Goal: Browse casually

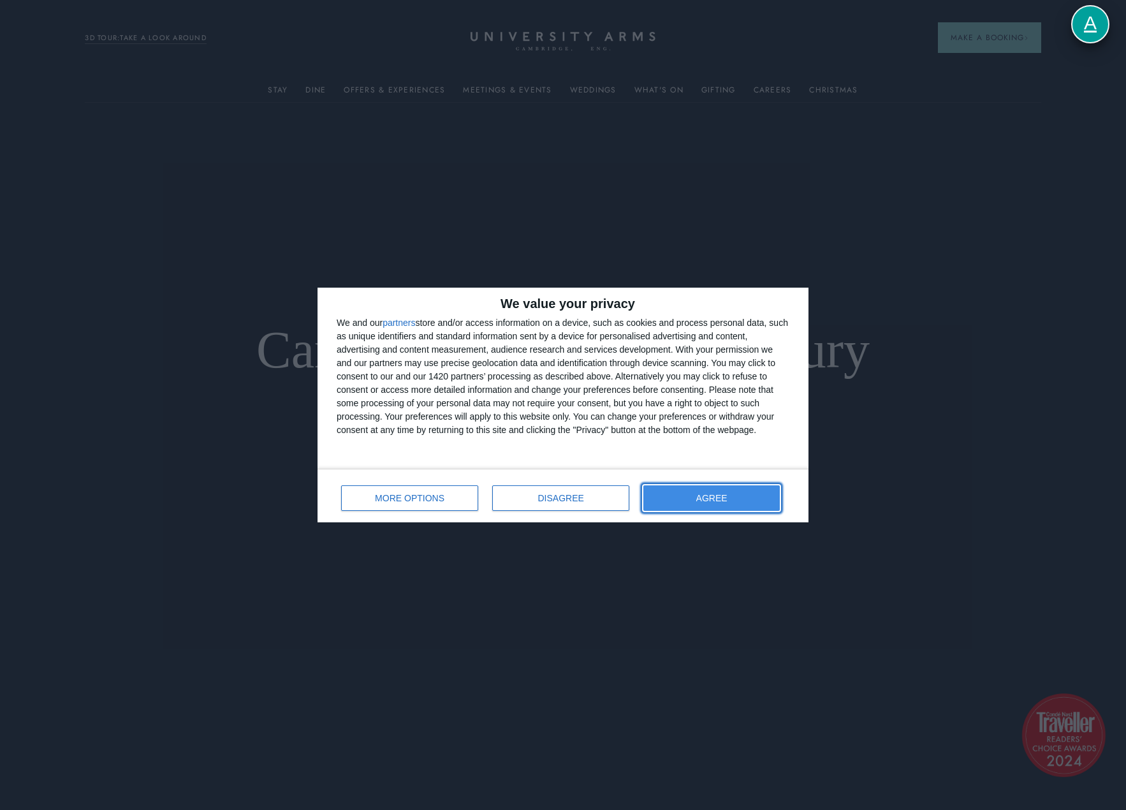
click at [773, 495] on button "AGREE" at bounding box center [711, 498] width 136 height 26
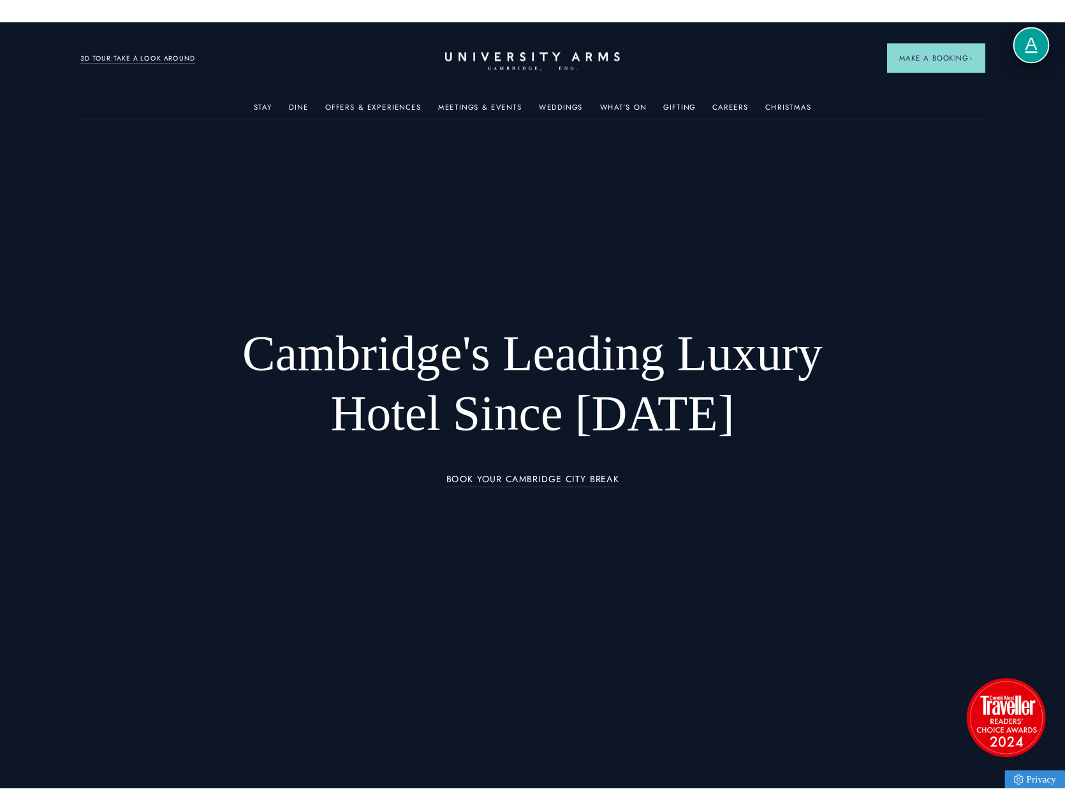
scroll to position [64, 0]
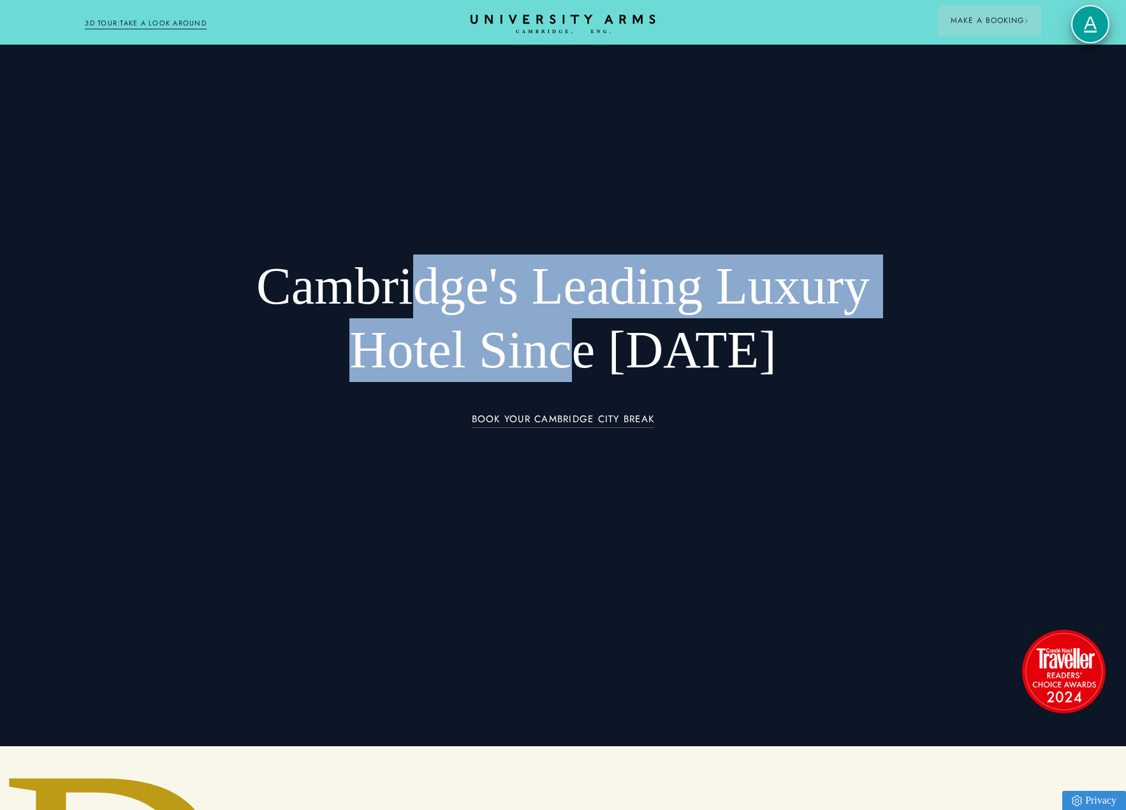
drag, startPoint x: 604, startPoint y: 371, endPoint x: 408, endPoint y: 303, distance: 207.3
click at [408, 303] on h1 "Cambridge's Leading Luxury Hotel Since [DATE]" at bounding box center [563, 318] width 680 height 128
drag, startPoint x: 386, startPoint y: 300, endPoint x: 581, endPoint y: 336, distance: 197.8
click at [581, 336] on h1 "Cambridge's Leading Luxury Hotel Since [DATE]" at bounding box center [563, 318] width 680 height 128
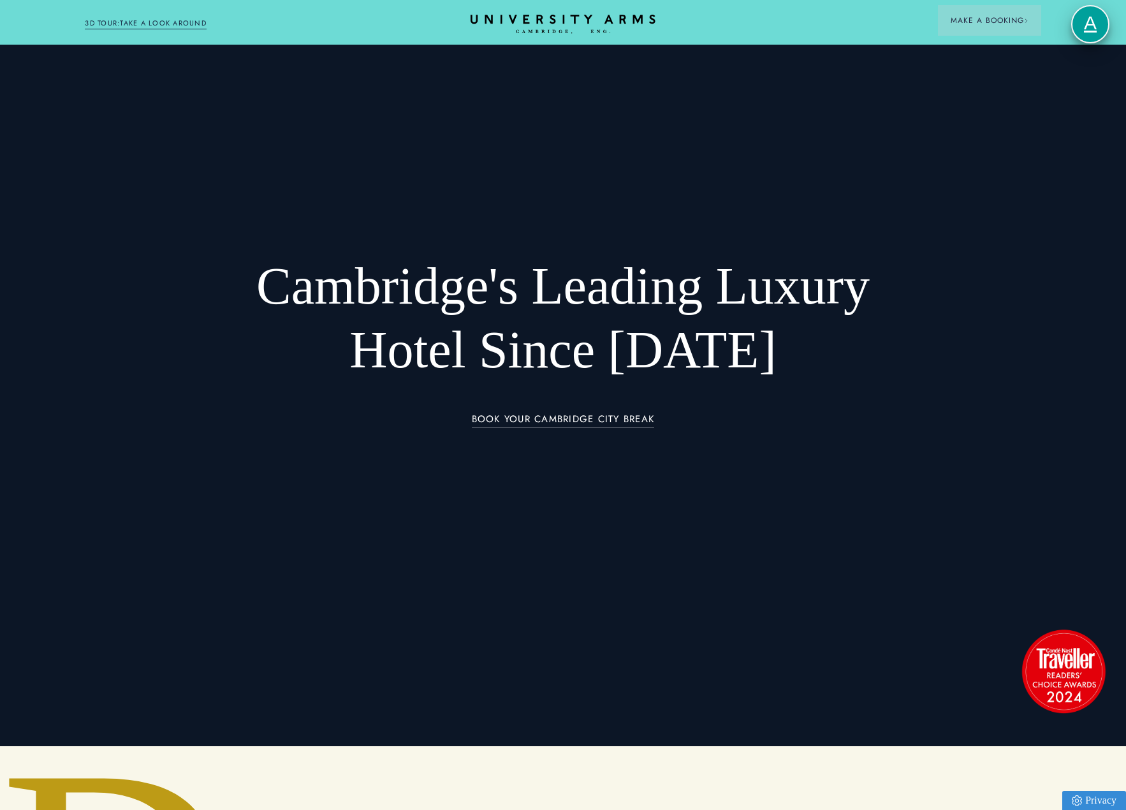
click at [673, 348] on h1 "Cambridge's Leading Luxury Hotel Since [DATE]" at bounding box center [563, 318] width 680 height 128
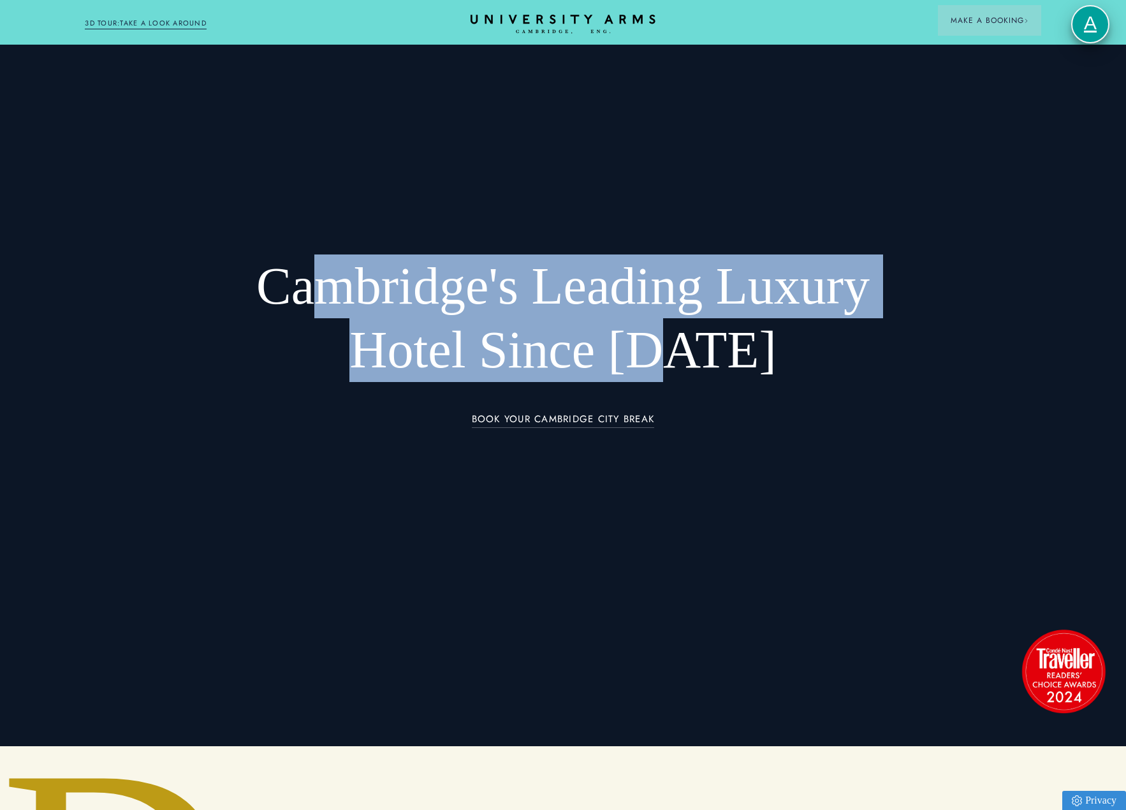
drag, startPoint x: 705, startPoint y: 346, endPoint x: 325, endPoint y: 276, distance: 386.9
click at [325, 276] on h1 "Cambridge's Leading Luxury Hotel Since [DATE]" at bounding box center [563, 318] width 680 height 128
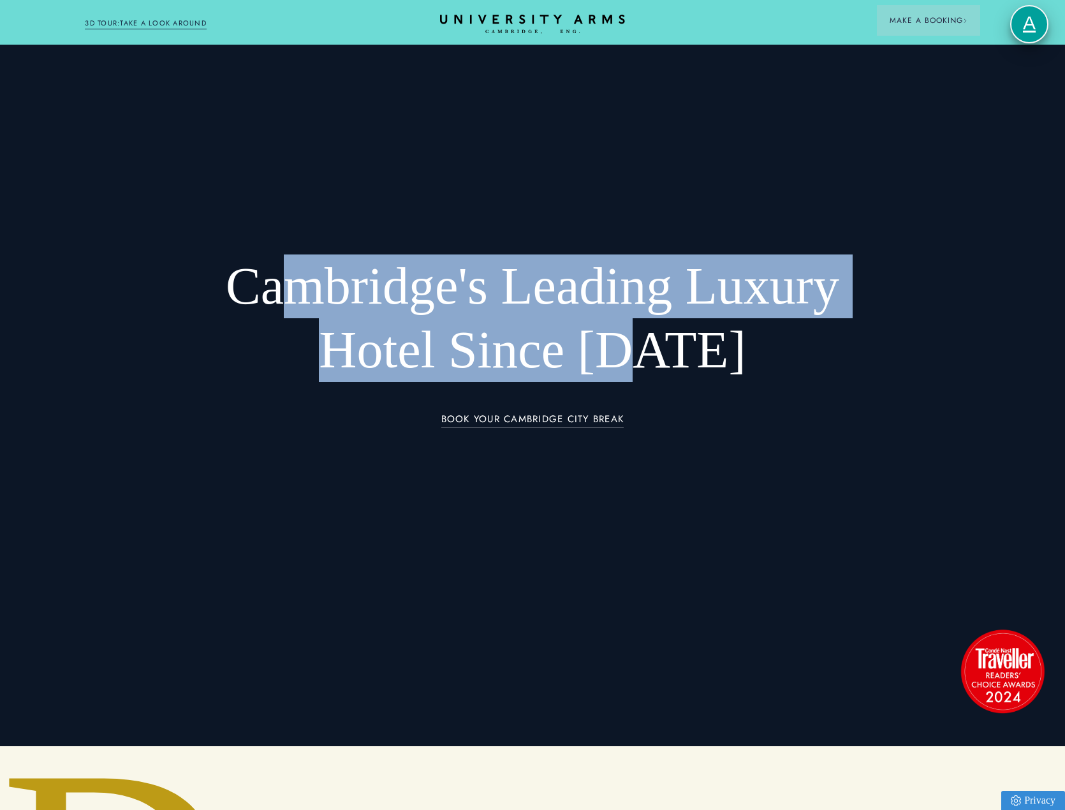
click at [585, 358] on h1 "Cambridge's Leading Luxury Hotel Since [DATE]" at bounding box center [533, 318] width 680 height 128
drag, startPoint x: 648, startPoint y: 357, endPoint x: 394, endPoint y: 284, distance: 264.0
click at [394, 284] on h1 "Cambridge's Leading Luxury Hotel Since [DATE]" at bounding box center [533, 318] width 680 height 128
click at [422, 283] on h1 "Cambridge's Leading Luxury Hotel Since [DATE]" at bounding box center [533, 318] width 680 height 128
drag, startPoint x: 670, startPoint y: 358, endPoint x: 375, endPoint y: 306, distance: 299.7
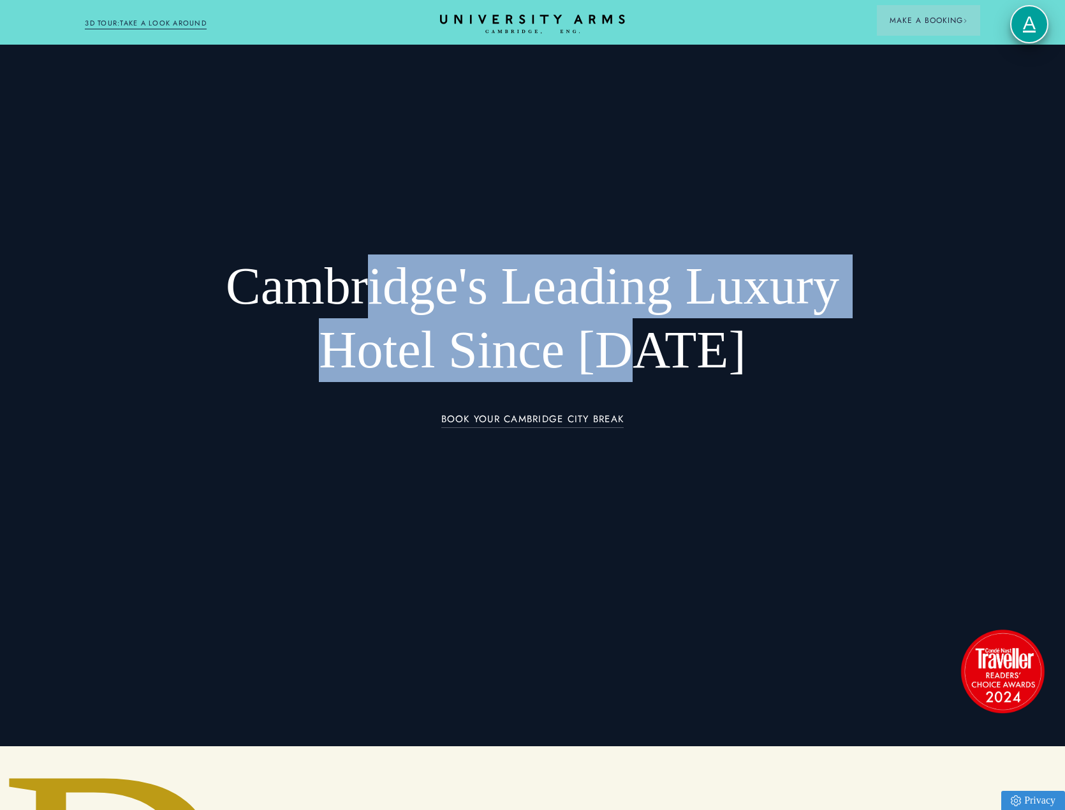
click at [375, 306] on h1 "Cambridge's Leading Luxury Hotel Since [DATE]" at bounding box center [533, 318] width 680 height 128
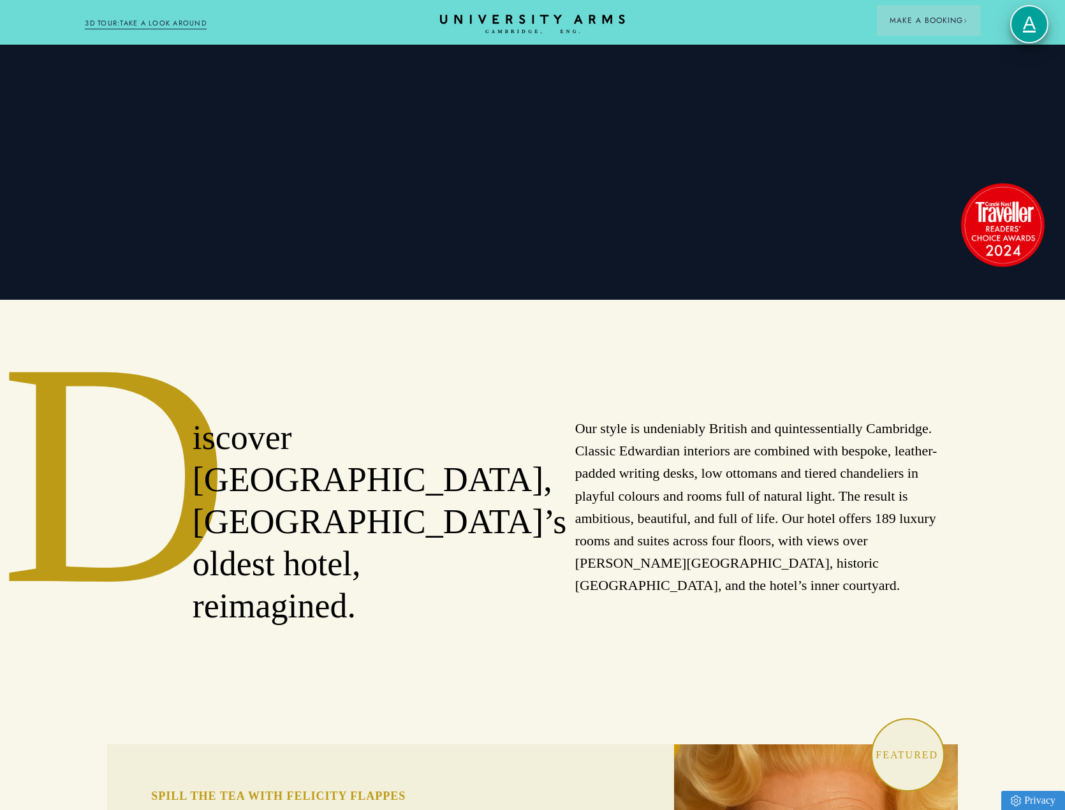
scroll to position [638, 0]
